Goal: Find specific page/section: Find specific page/section

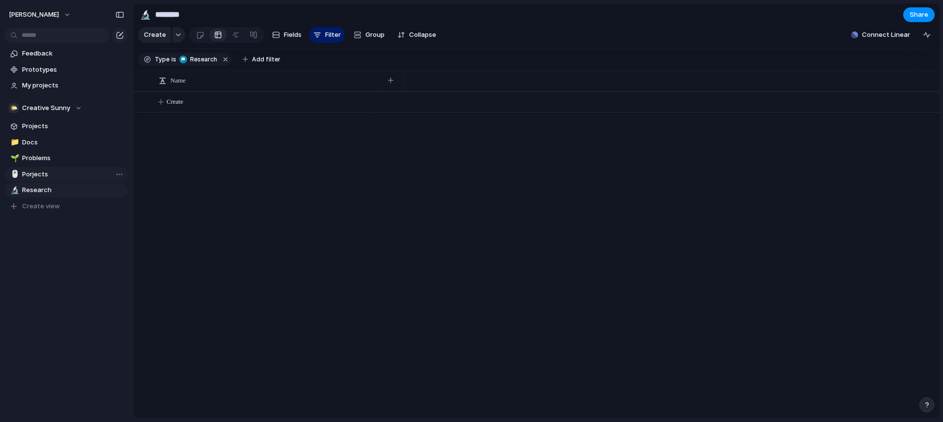
click at [71, 174] on span "Porjects" at bounding box center [73, 174] width 102 height 10
type input "********"
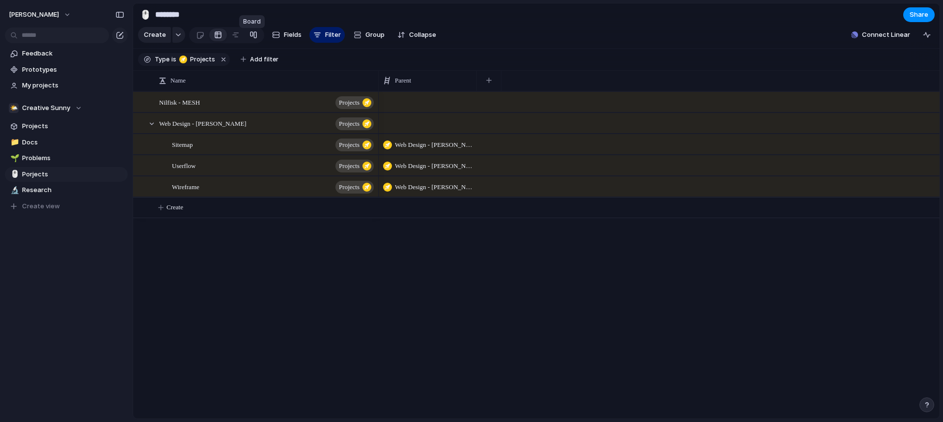
click at [249, 35] on div at bounding box center [253, 35] width 8 height 16
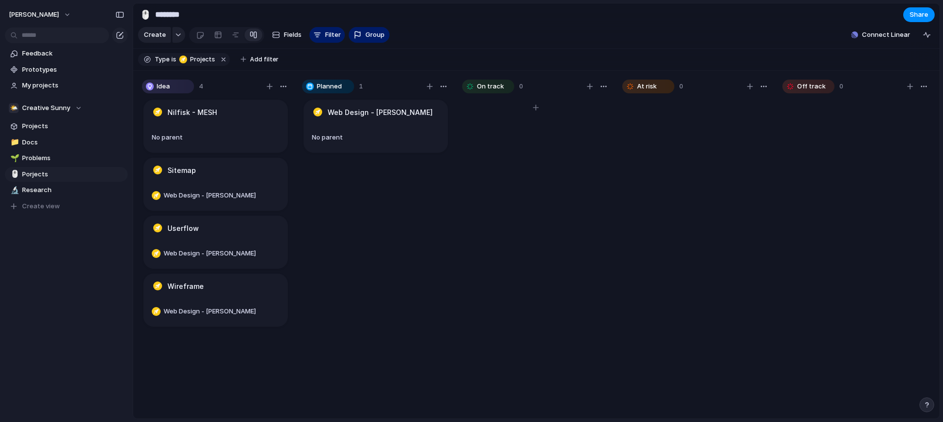
click at [512, 347] on div at bounding box center [535, 262] width 147 height 329
click at [907, 89] on div "button" at bounding box center [910, 86] width 6 height 6
click at [920, 90] on div "button" at bounding box center [924, 86] width 8 height 8
click at [900, 154] on div "Change color" at bounding box center [471, 211] width 943 height 422
